Goal: Navigation & Orientation: Find specific page/section

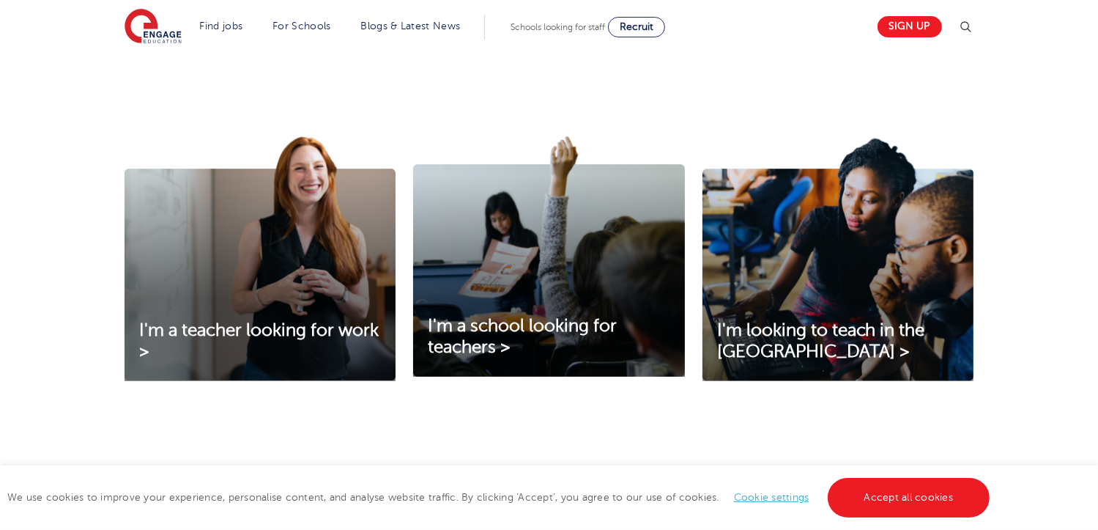
scroll to position [732, 0]
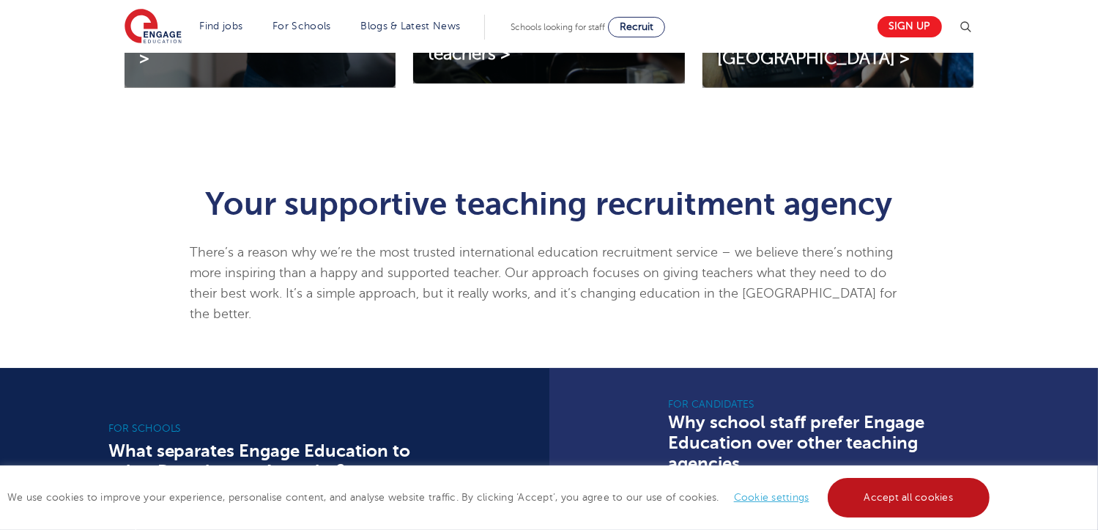
click at [907, 508] on link "Accept all cookies" at bounding box center [909, 498] width 163 height 40
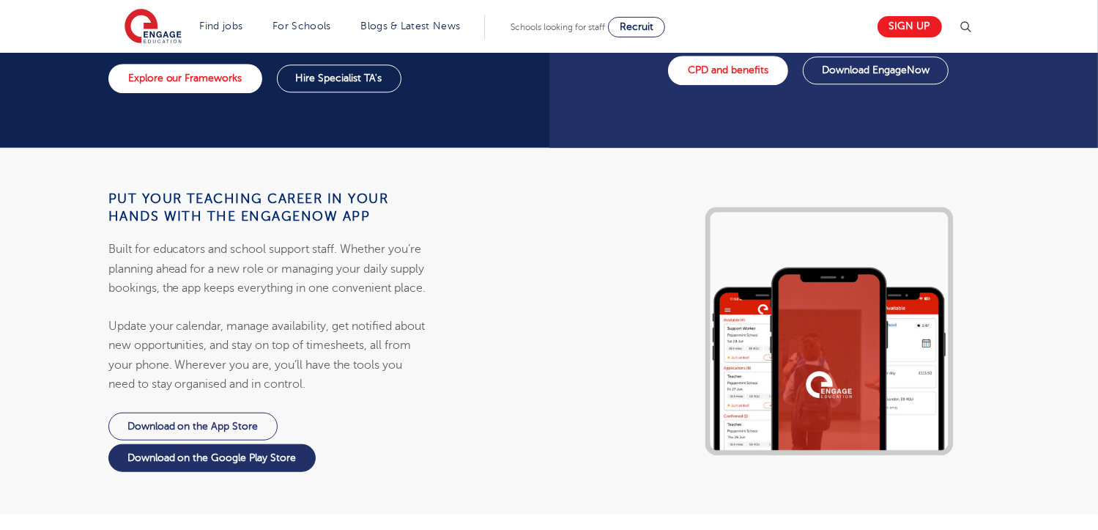
scroll to position [1172, 0]
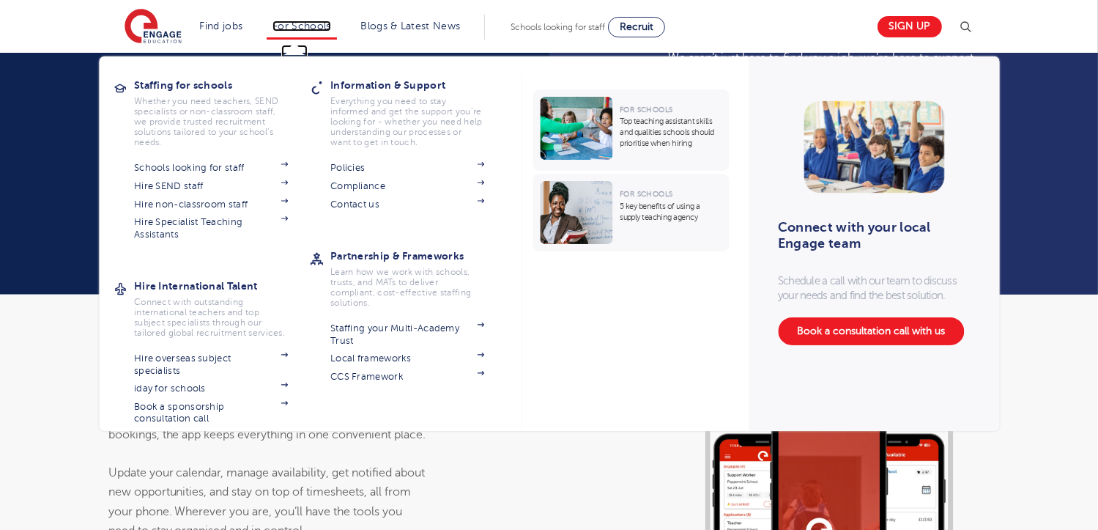
click at [308, 21] on link "For Schools" at bounding box center [301, 26] width 58 height 11
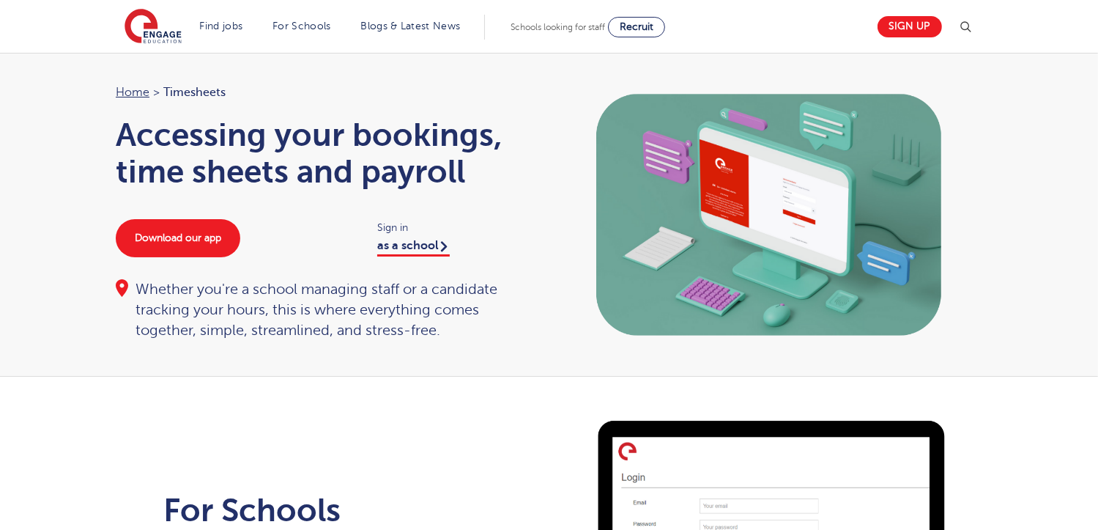
scroll to position [293, 0]
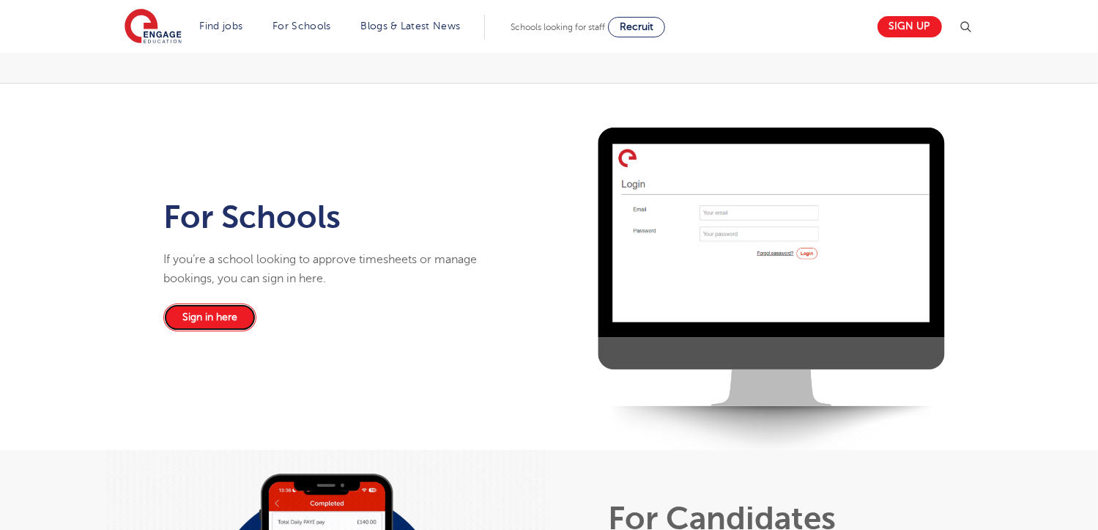
click at [199, 312] on link "Sign in here" at bounding box center [209, 317] width 93 height 28
